Goal: Information Seeking & Learning: Find specific fact

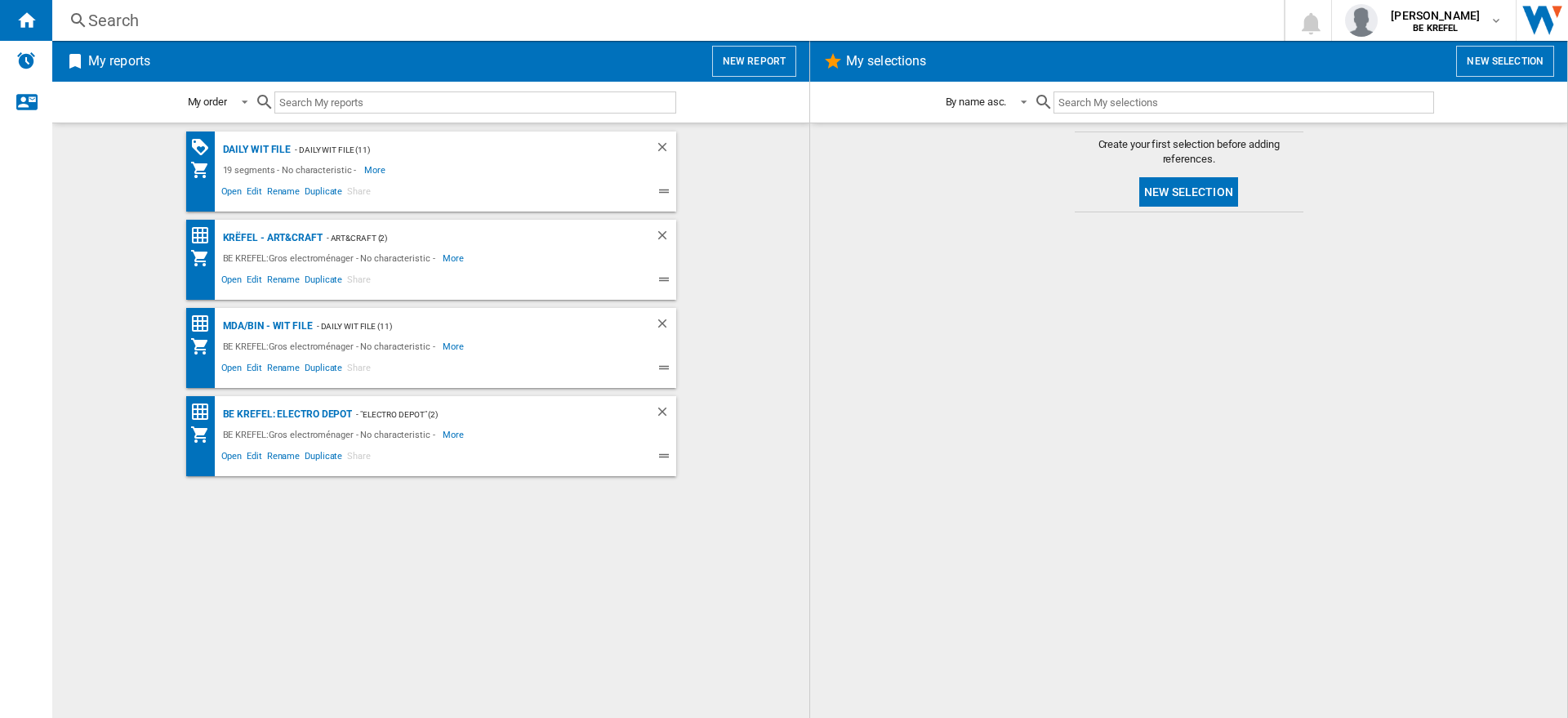
click at [325, 13] on div "Search" at bounding box center [664, 21] width 1154 height 22
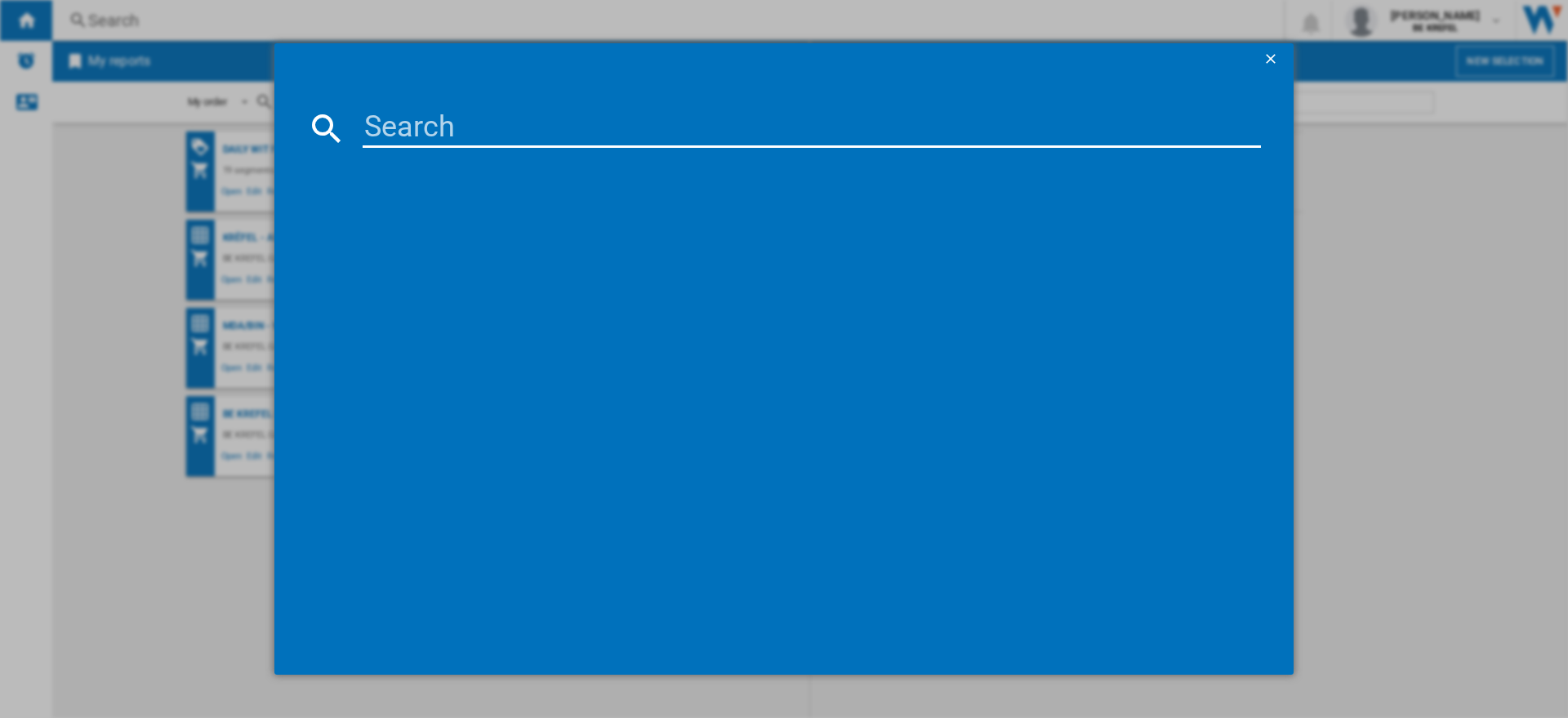
click at [474, 120] on input at bounding box center [812, 128] width 898 height 39
paste input "33005049"
type input "33005049"
